Goal: Check status

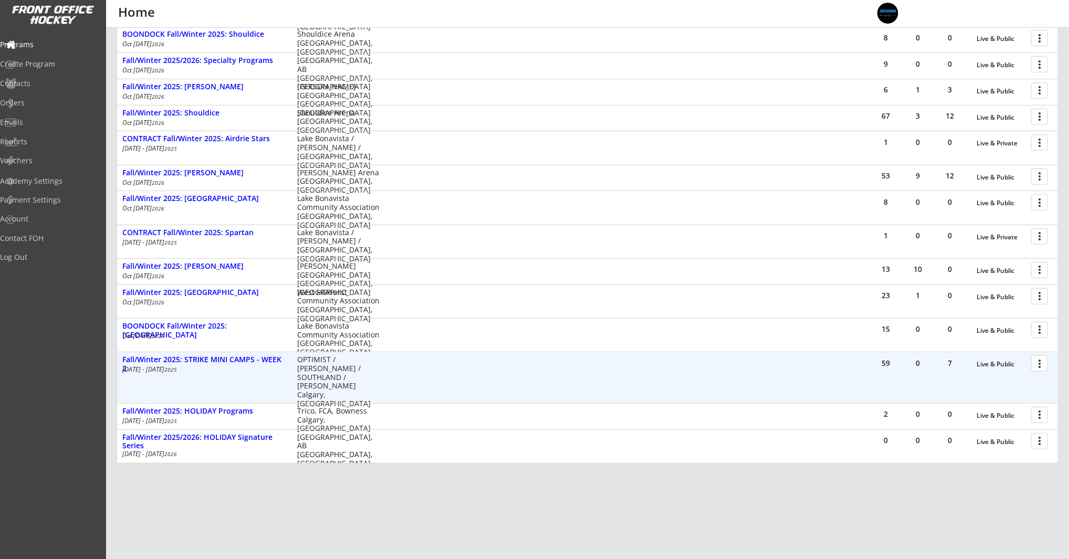
scroll to position [220, 0]
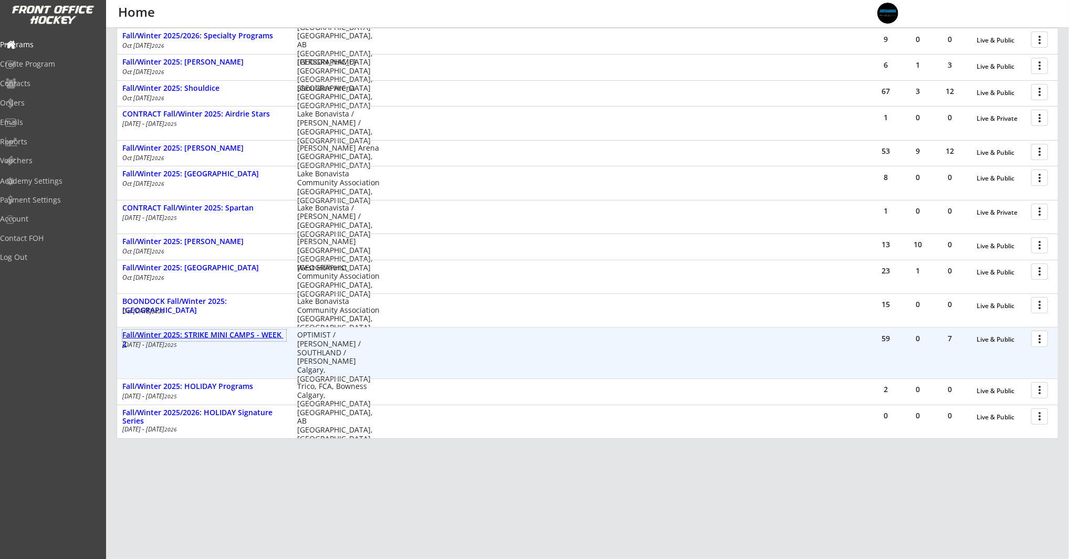
click at [188, 331] on div "Fall/Winter 2025: STRIKE MINI CAMPS - WEEK 2" at bounding box center [204, 340] width 164 height 18
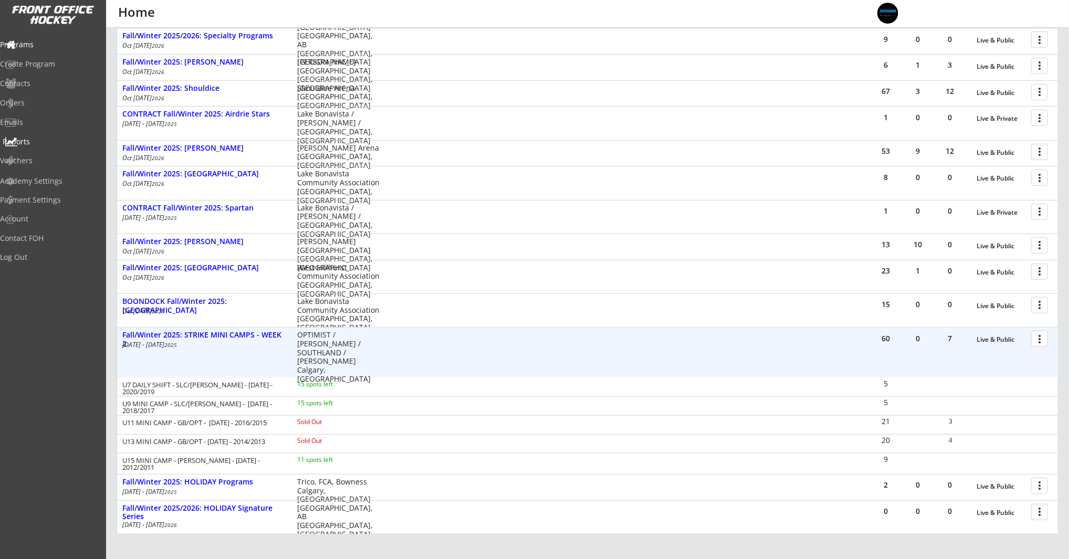
scroll to position [226, 0]
click at [31, 141] on div "Reports" at bounding box center [50, 141] width 94 height 7
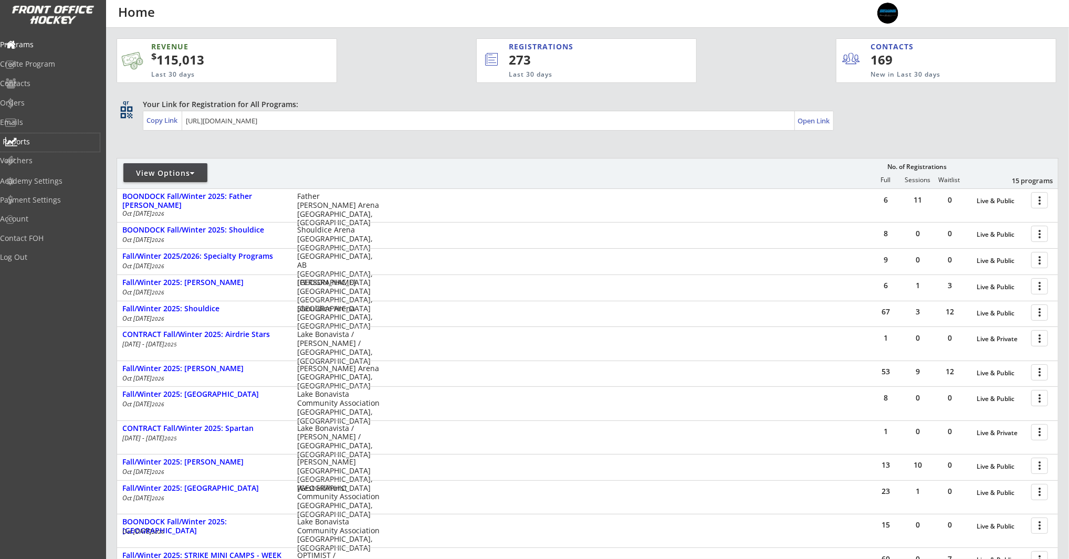
click at [48, 140] on div "Reports" at bounding box center [50, 141] width 94 height 7
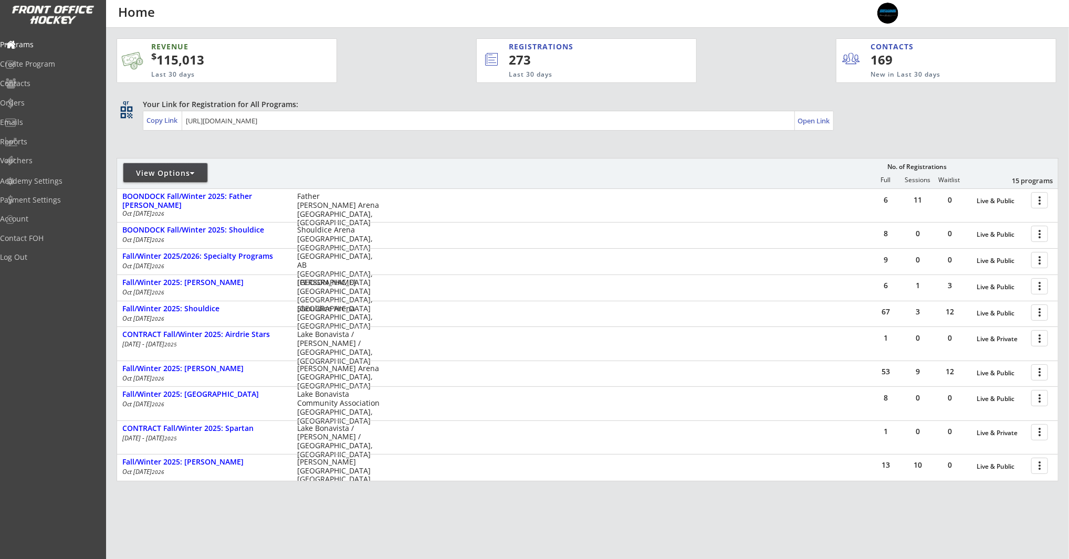
click at [193, 168] on div "View Options" at bounding box center [165, 173] width 84 height 10
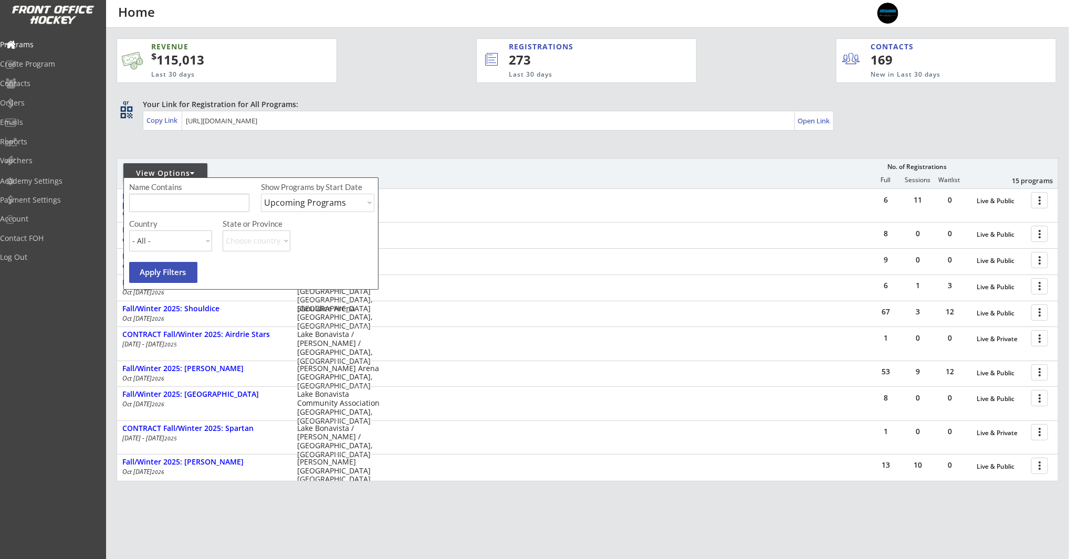
click at [310, 209] on select "Upcoming Programs Past Programs Specific Date Range" at bounding box center [317, 203] width 113 height 18
select select ""Past Programs""
click at [261, 194] on select "Upcoming Programs Past Programs Specific Date Range" at bounding box center [317, 203] width 113 height 18
drag, startPoint x: 175, startPoint y: 269, endPoint x: 280, endPoint y: 262, distance: 104.7
click at [176, 269] on button "Apply Filters" at bounding box center [163, 272] width 68 height 21
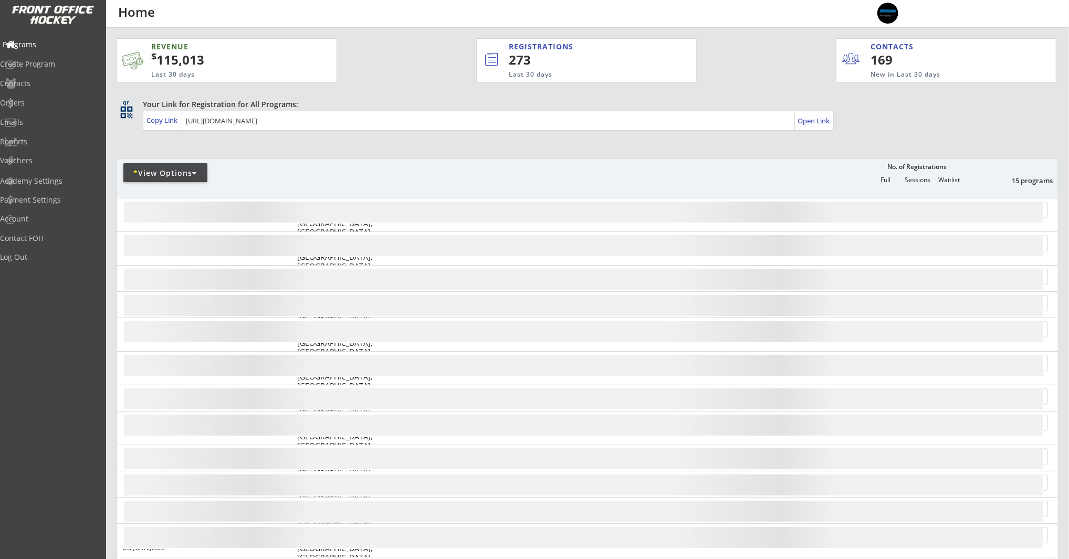
click at [46, 43] on div "Programs" at bounding box center [50, 44] width 94 height 7
